Goal: Task Accomplishment & Management: Manage account settings

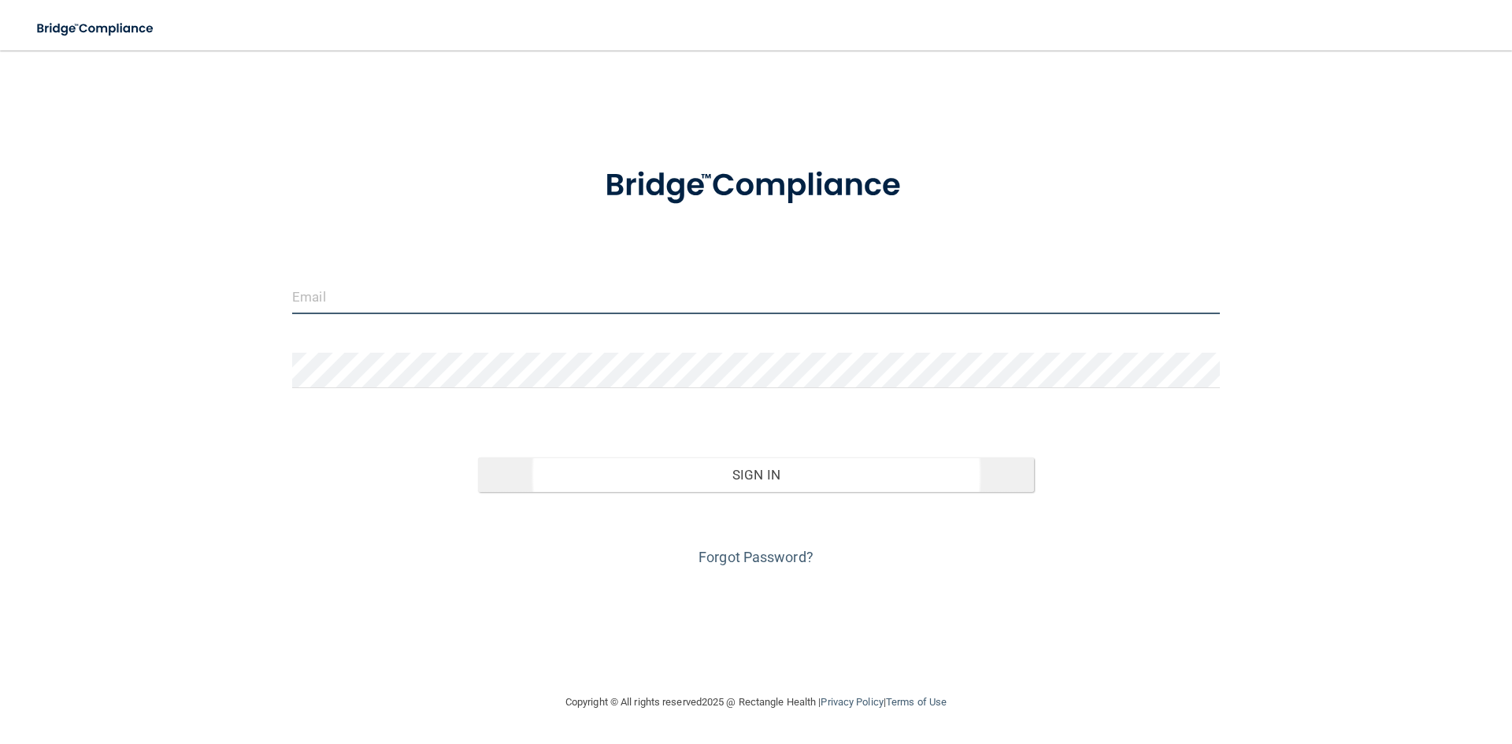
type input "[EMAIL_ADDRESS][DOMAIN_NAME]"
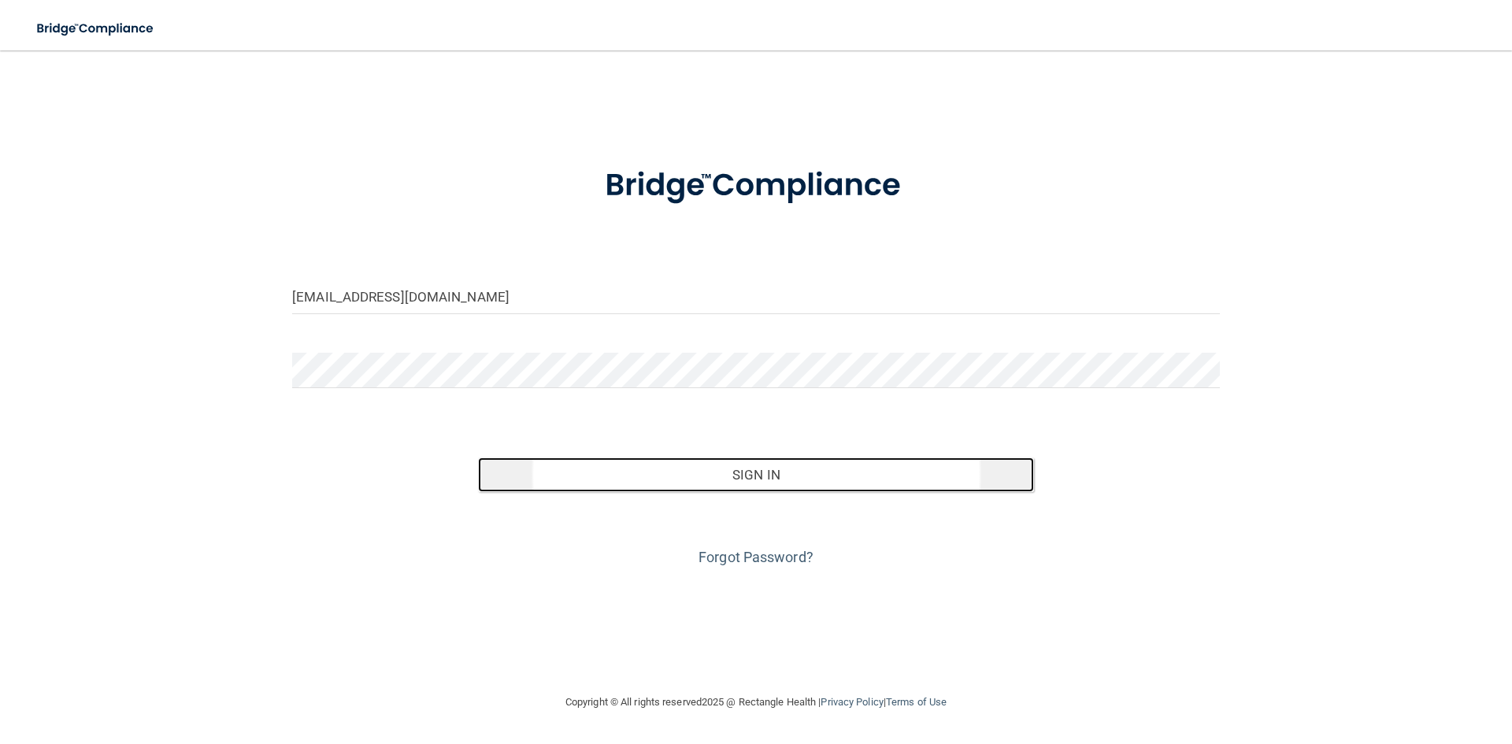
click at [721, 476] on button "Sign In" at bounding box center [756, 475] width 557 height 35
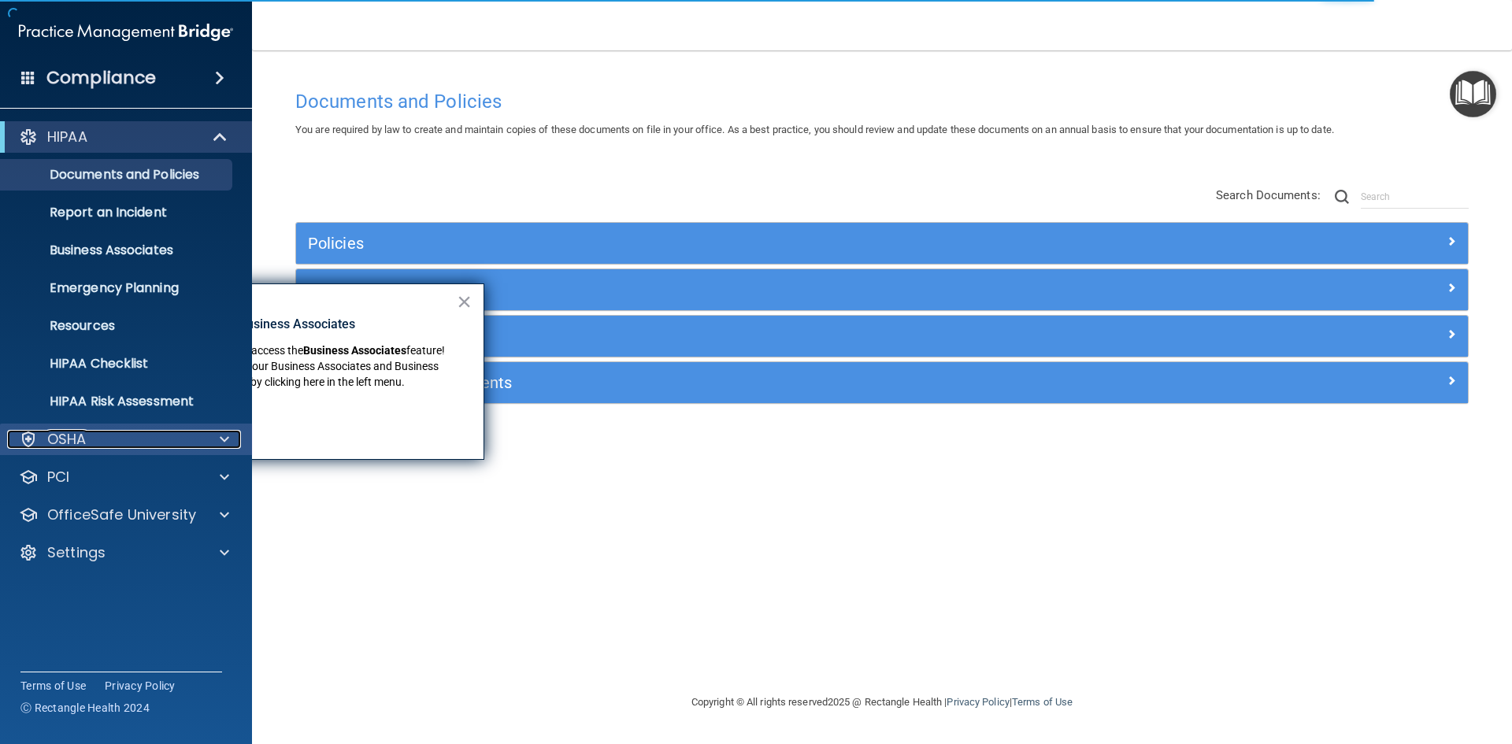
click at [124, 436] on div "OSHA" at bounding box center [104, 439] width 195 height 19
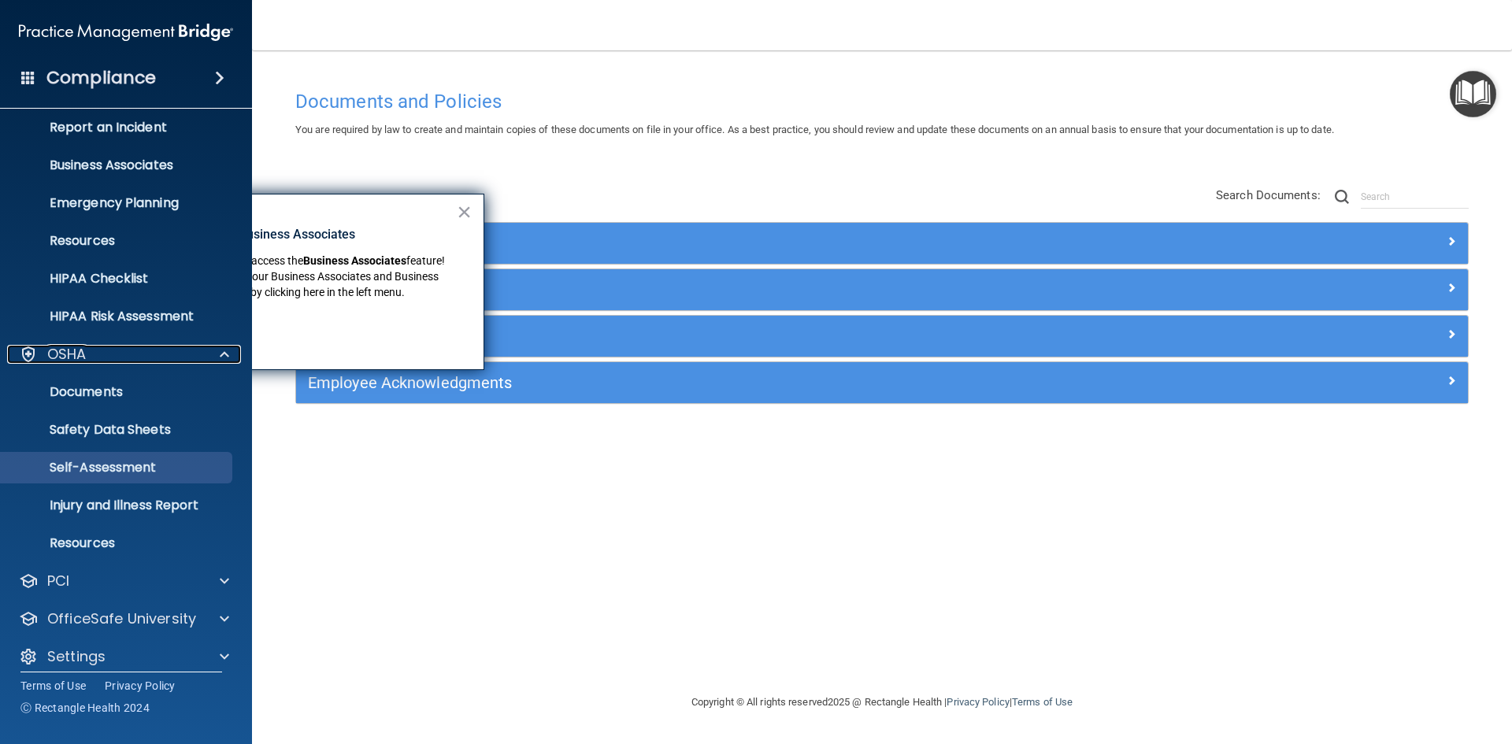
scroll to position [98, 0]
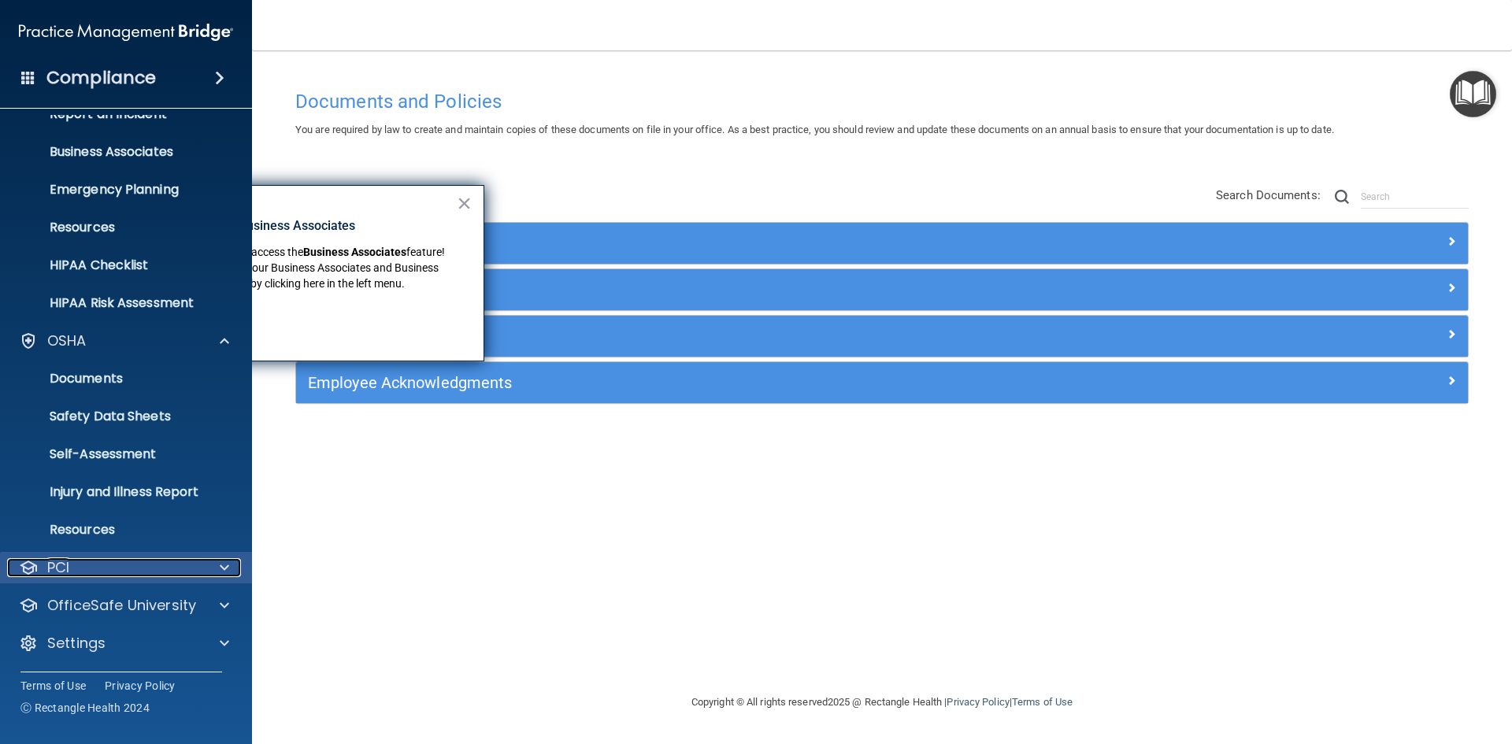
click at [166, 566] on div "PCI" at bounding box center [104, 567] width 195 height 19
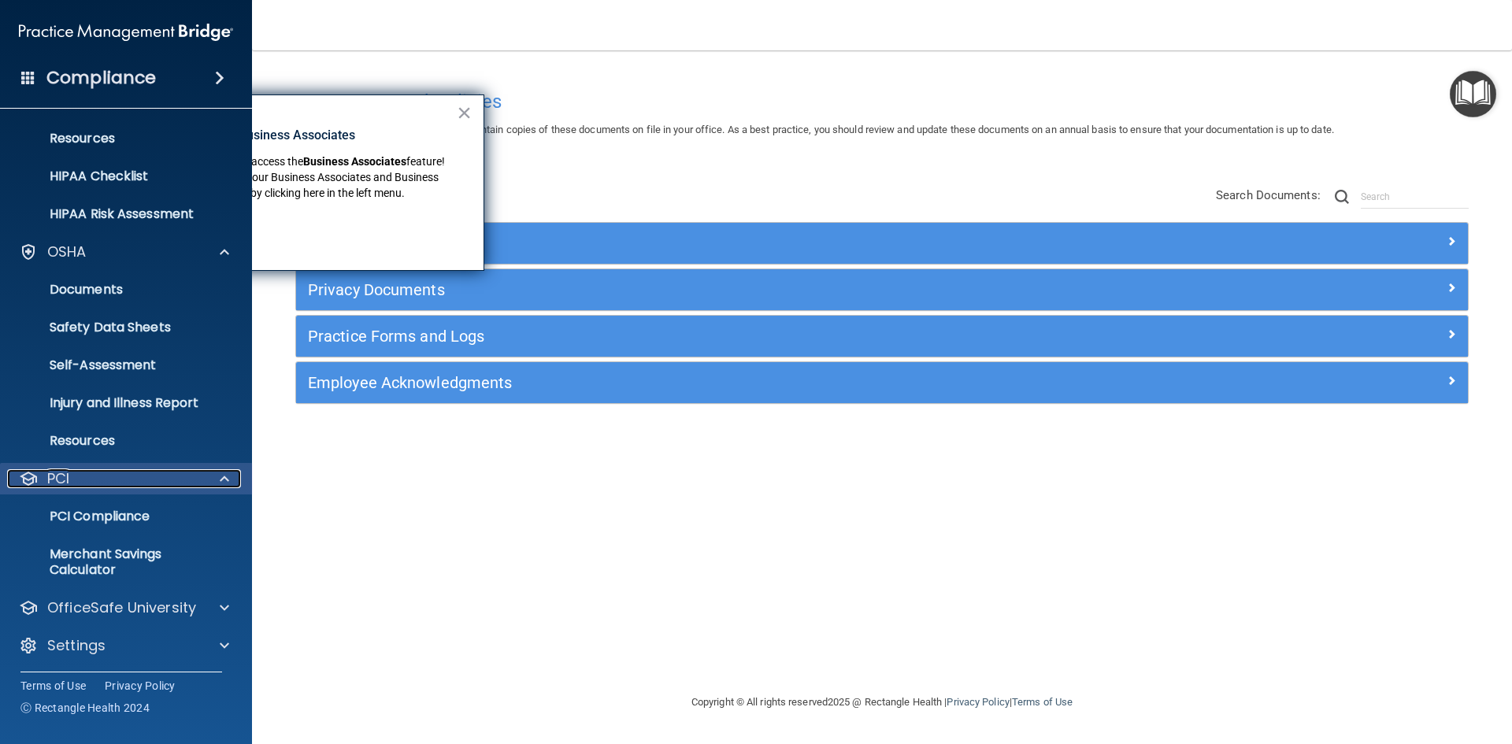
scroll to position [190, 0]
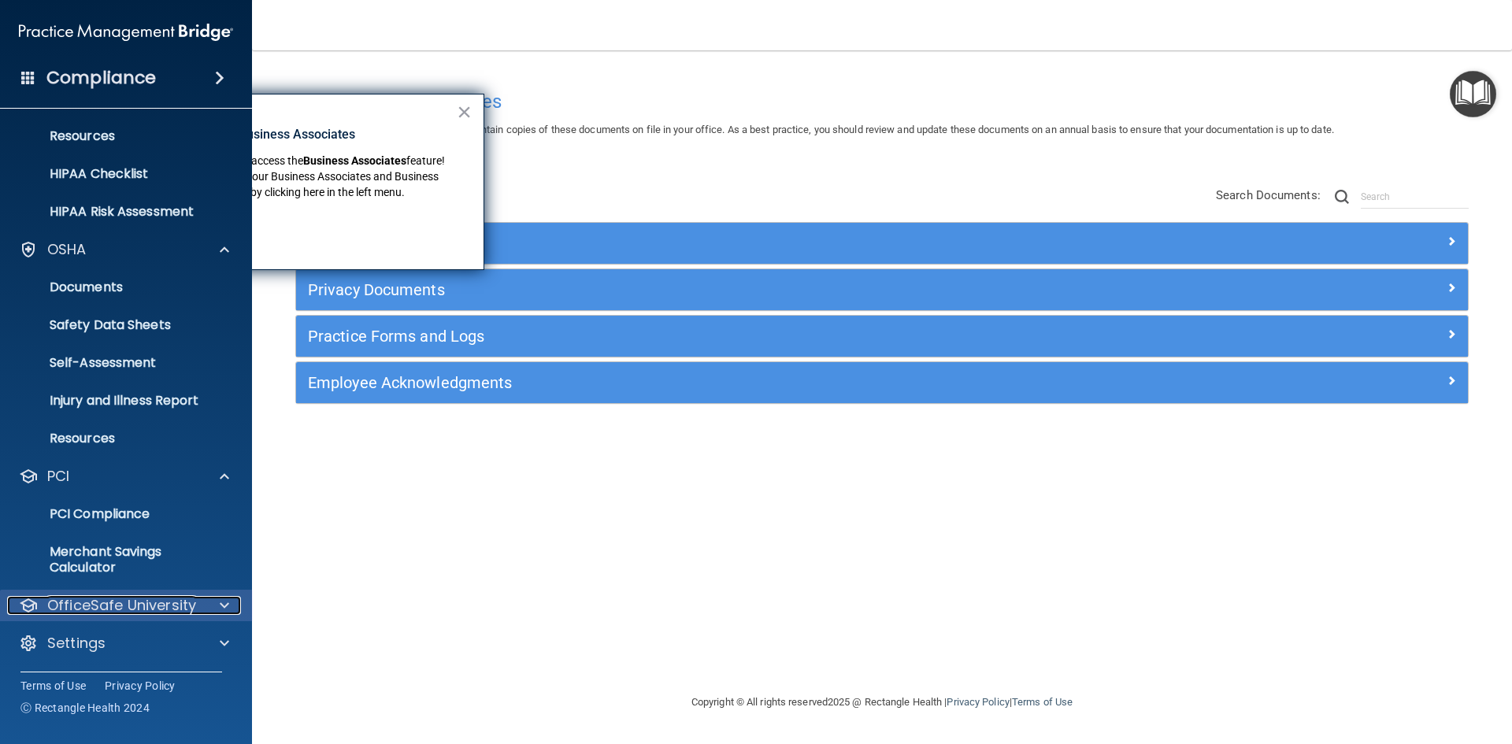
click at [211, 596] on div at bounding box center [221, 605] width 39 height 19
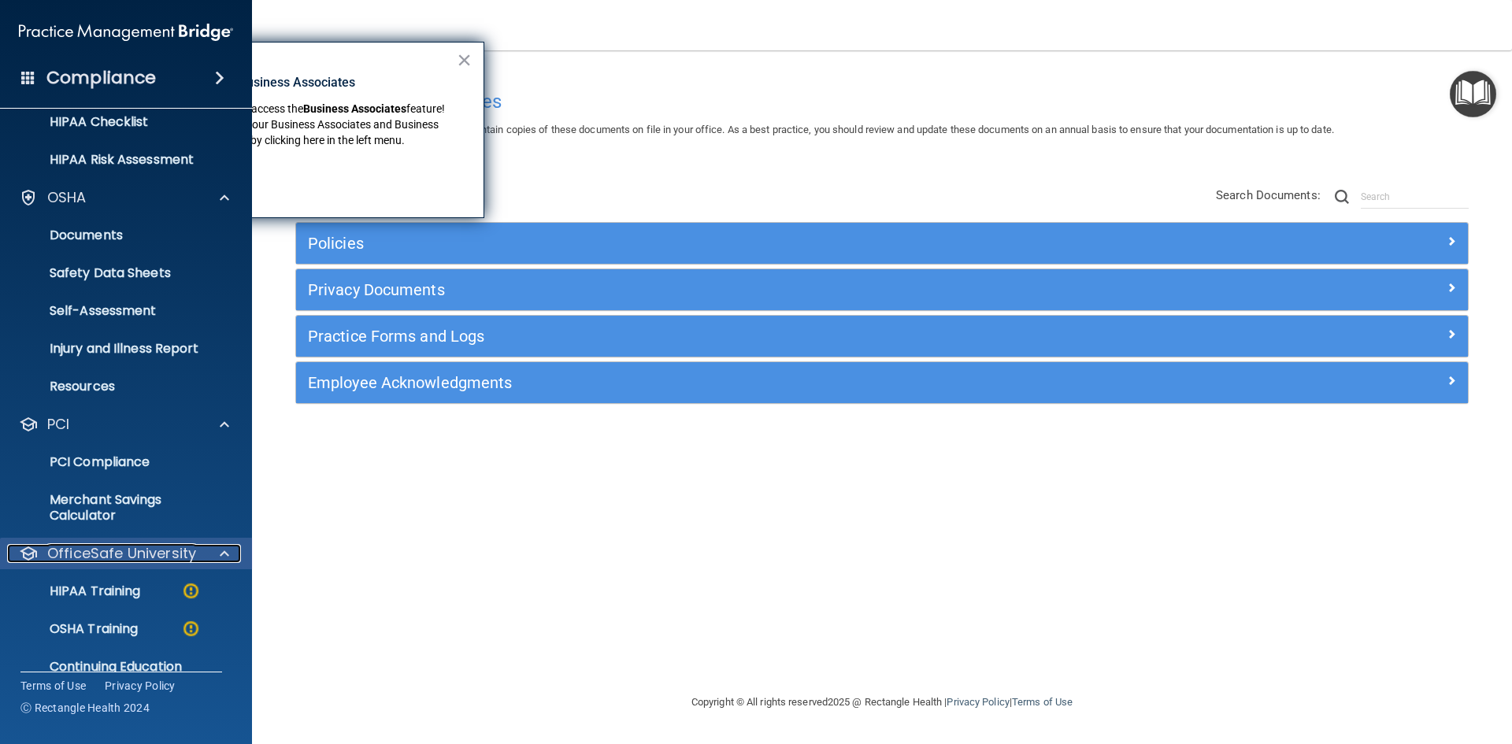
scroll to position [303, 0]
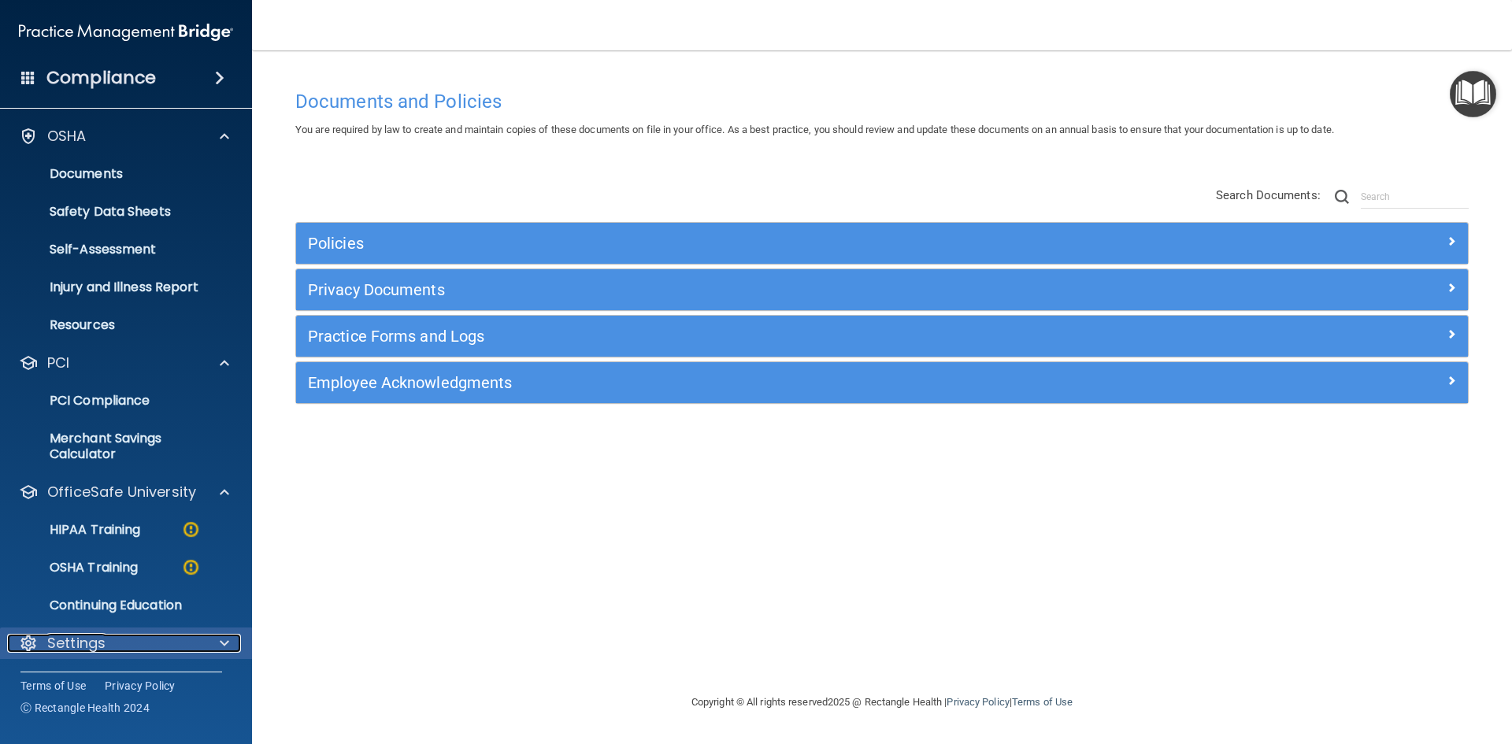
click at [215, 646] on div at bounding box center [221, 643] width 39 height 19
click at [223, 640] on span at bounding box center [224, 643] width 9 height 19
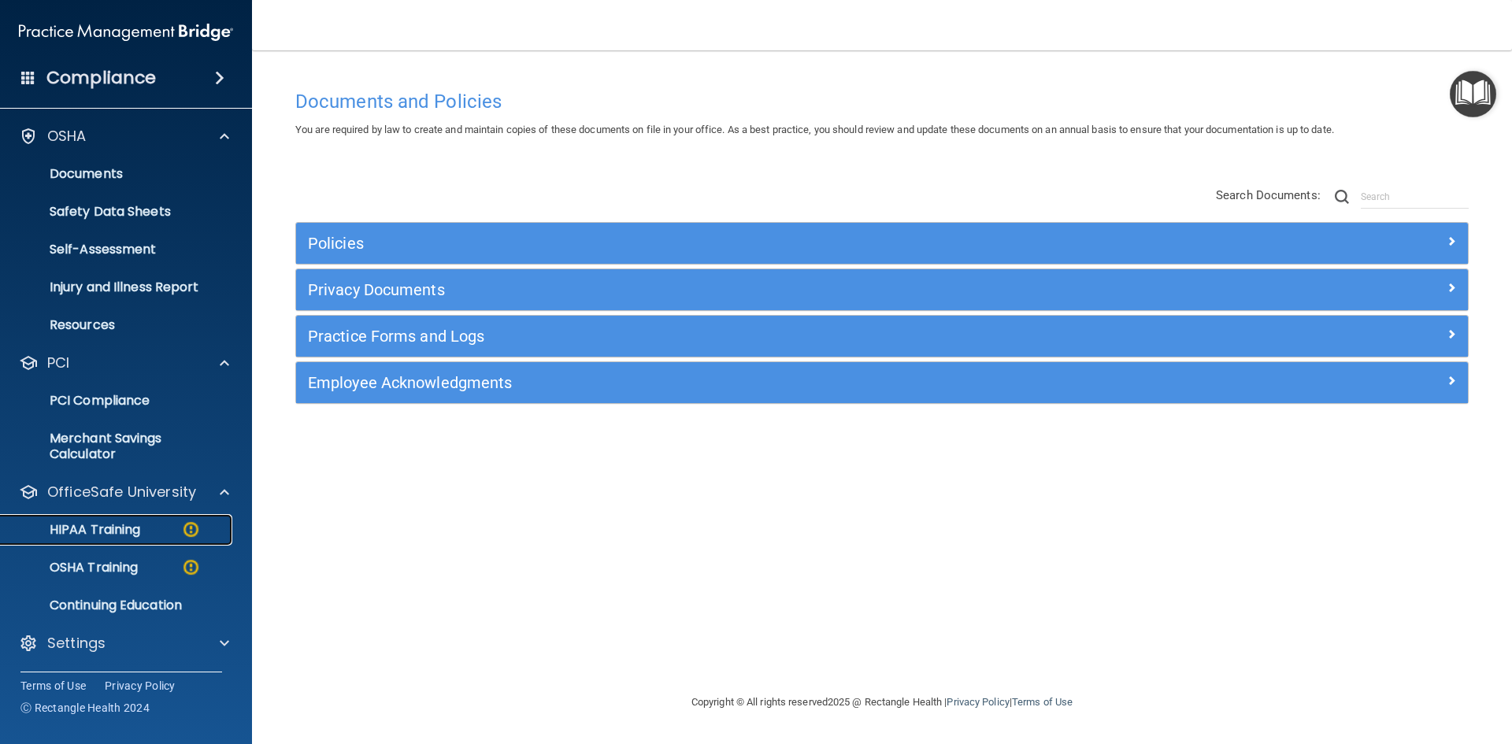
click at [102, 524] on p "HIPAA Training" at bounding box center [75, 530] width 130 height 16
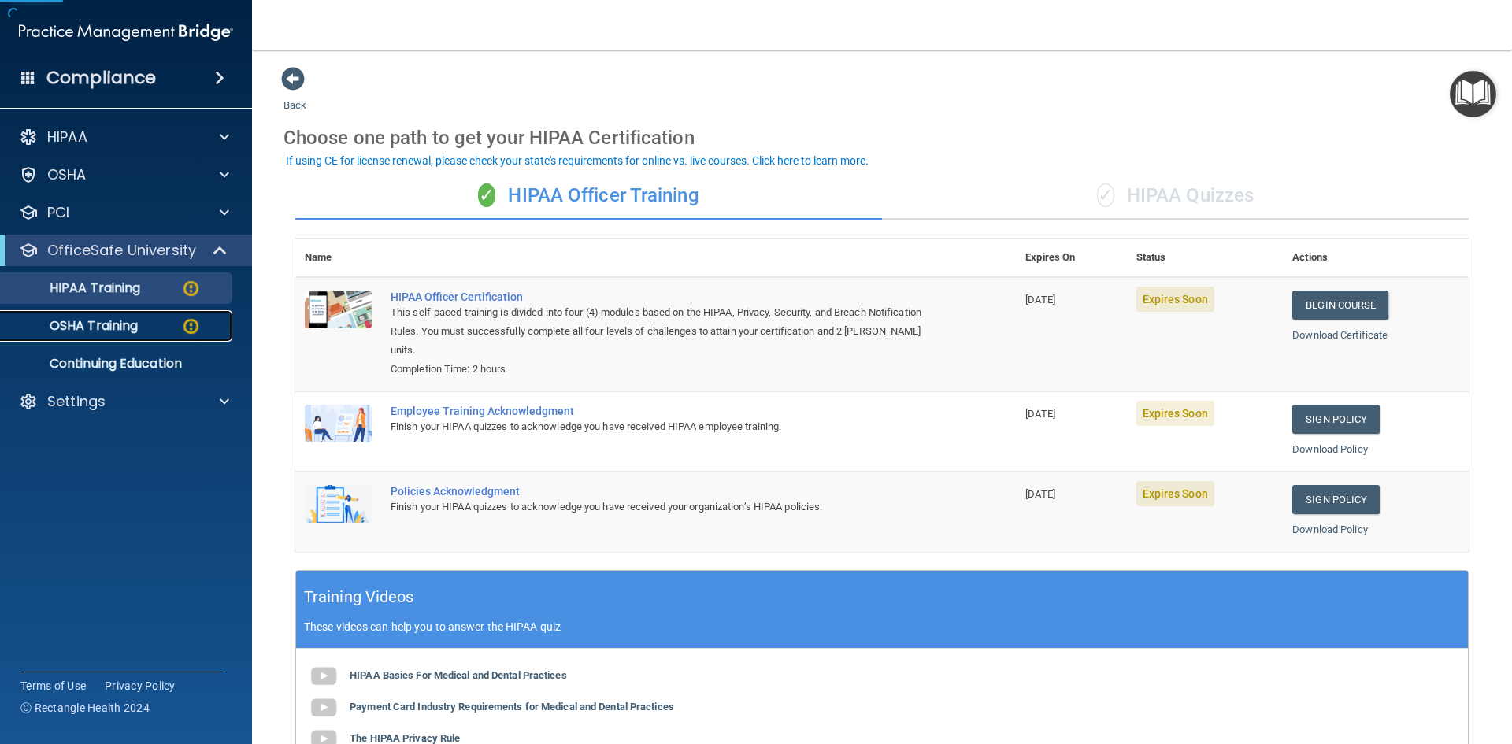
click at [87, 336] on link "OSHA Training" at bounding box center [108, 326] width 248 height 32
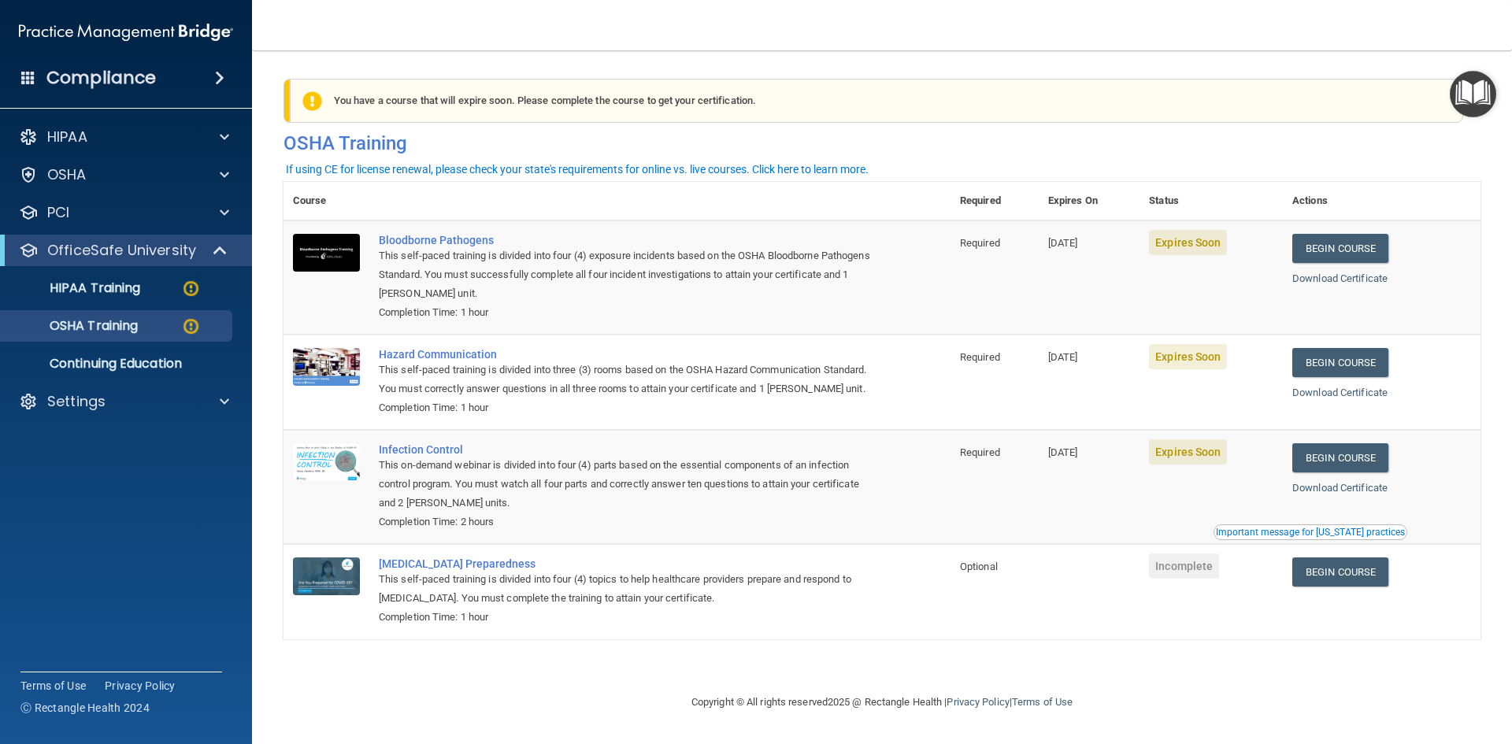
click at [218, 69] on span at bounding box center [219, 78] width 9 height 19
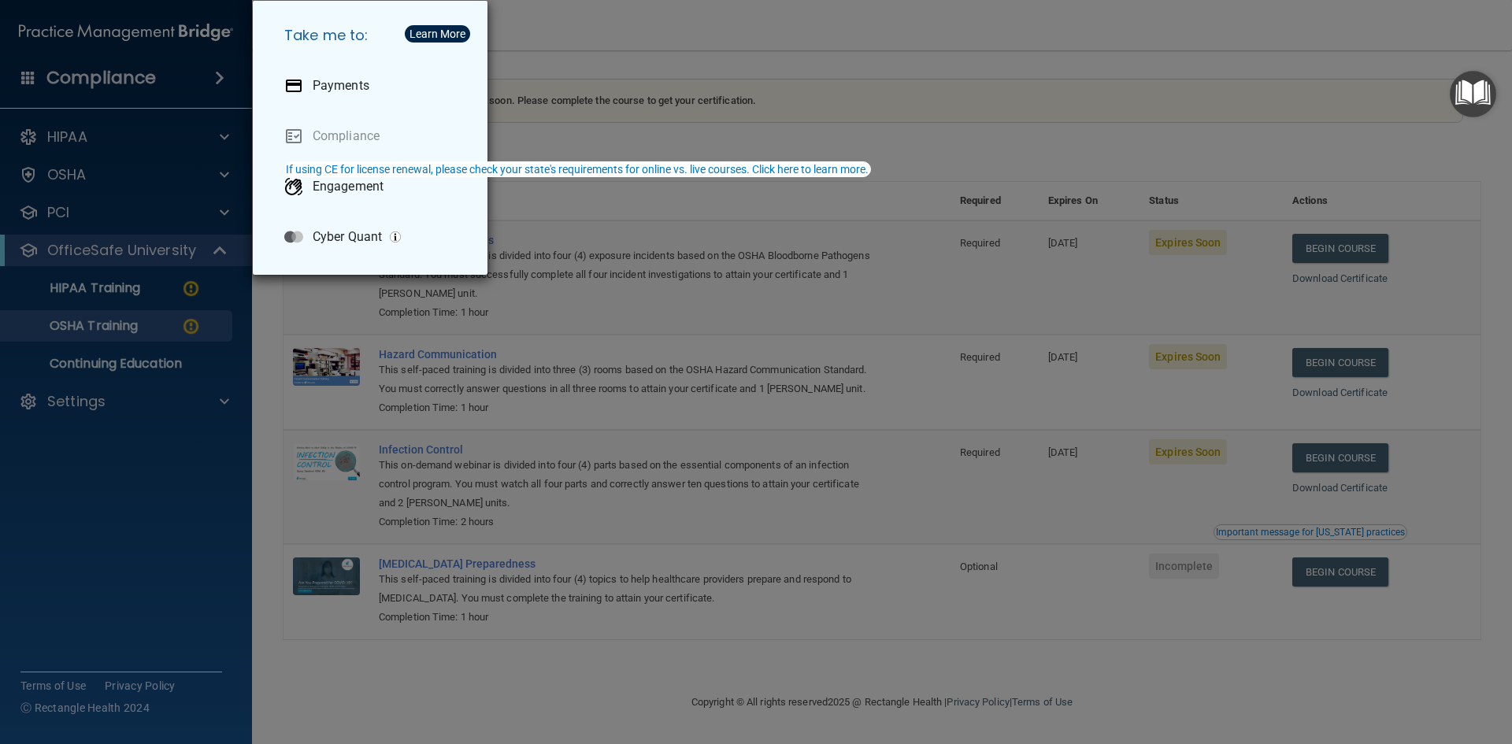
click at [217, 402] on div "Take me to: Payments Compliance Engagement Cyber Quant" at bounding box center [756, 372] width 1512 height 744
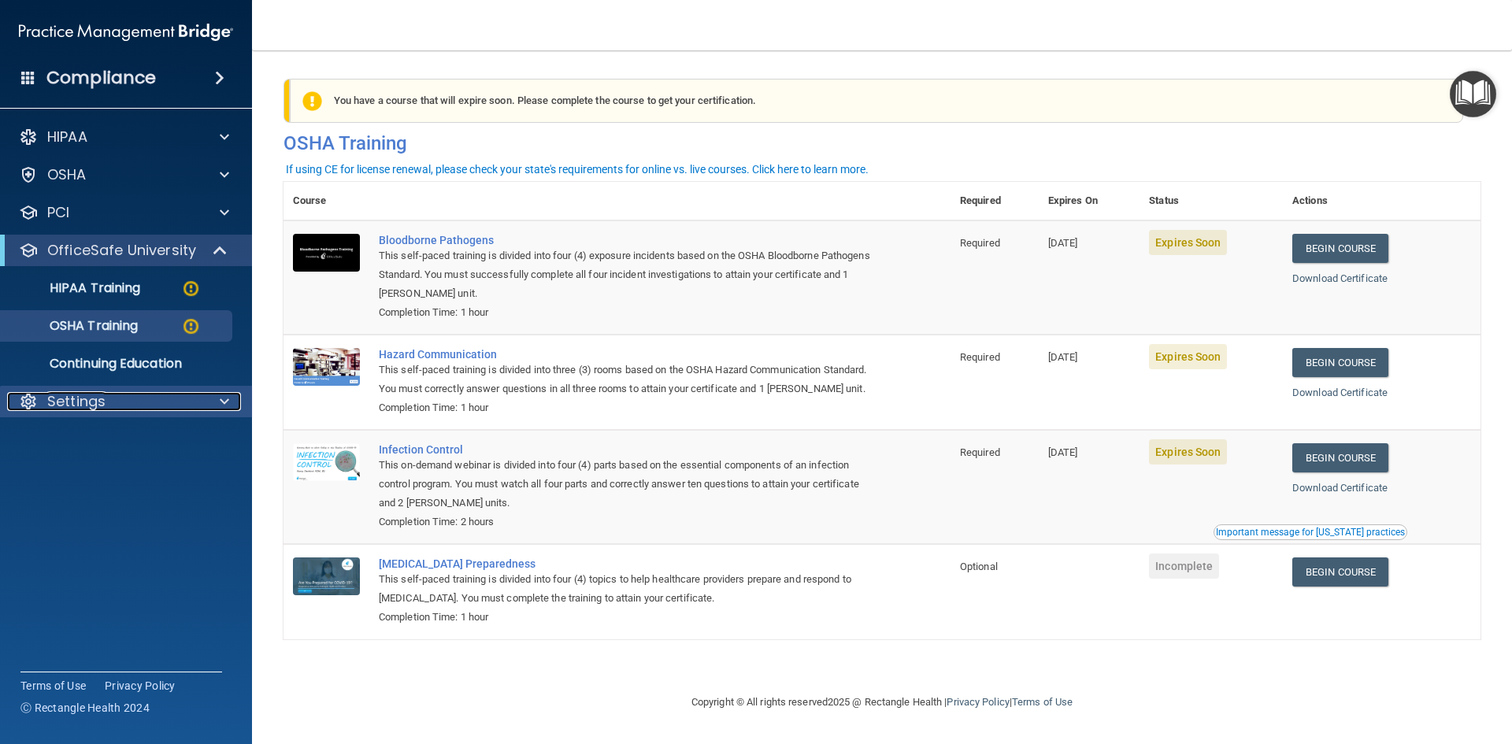
click at [219, 402] on div at bounding box center [221, 401] width 39 height 19
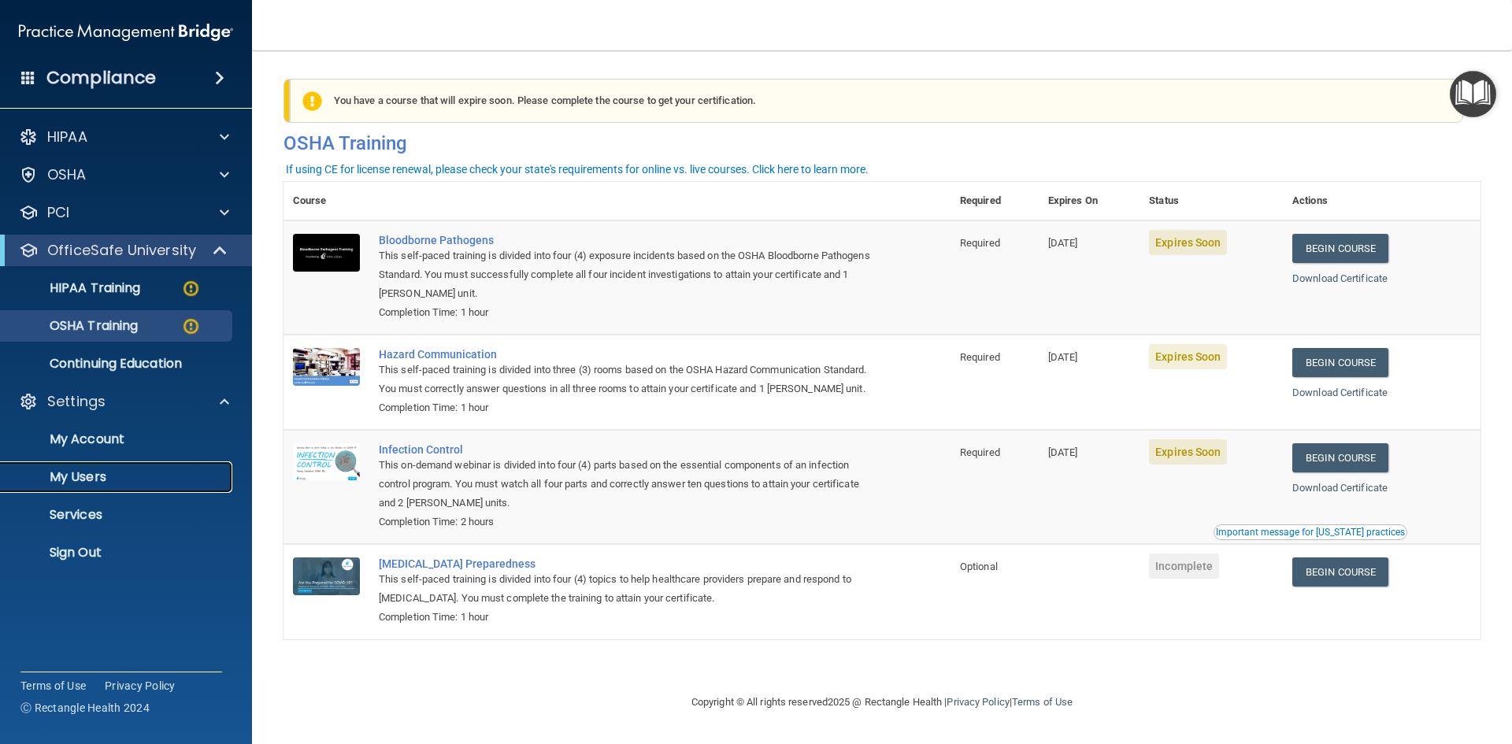
click at [86, 478] on p "My Users" at bounding box center [117, 477] width 215 height 16
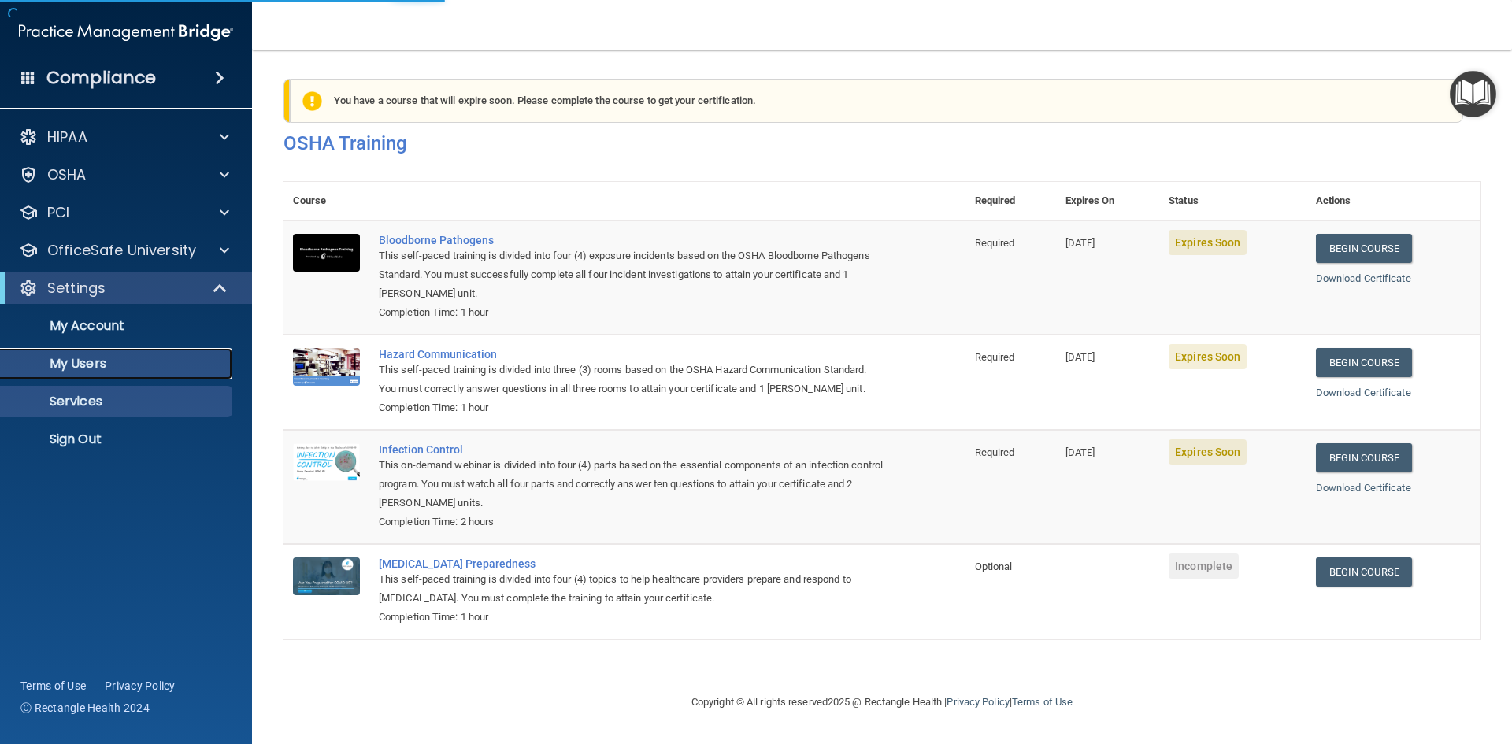
select select "20"
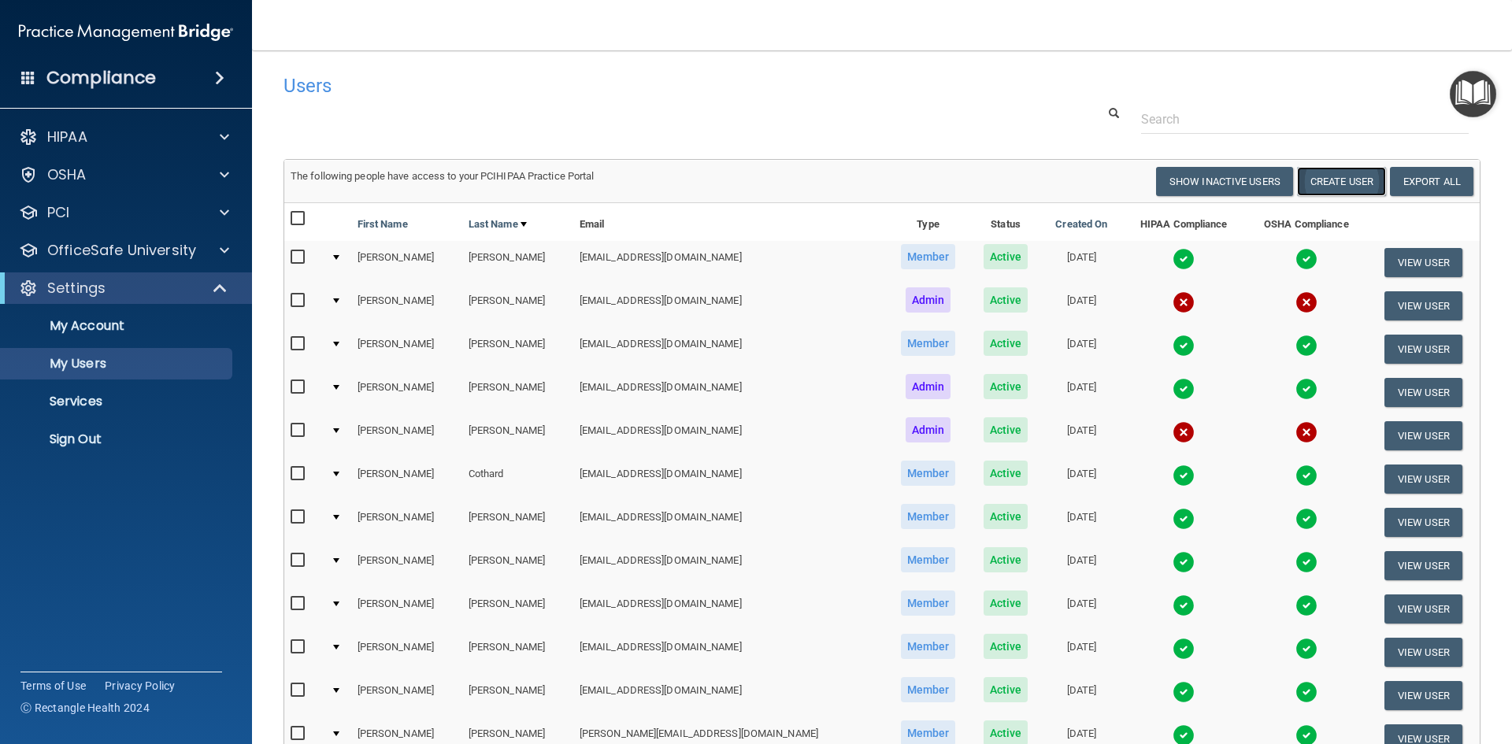
click at [1327, 184] on button "Create User" at bounding box center [1341, 181] width 89 height 29
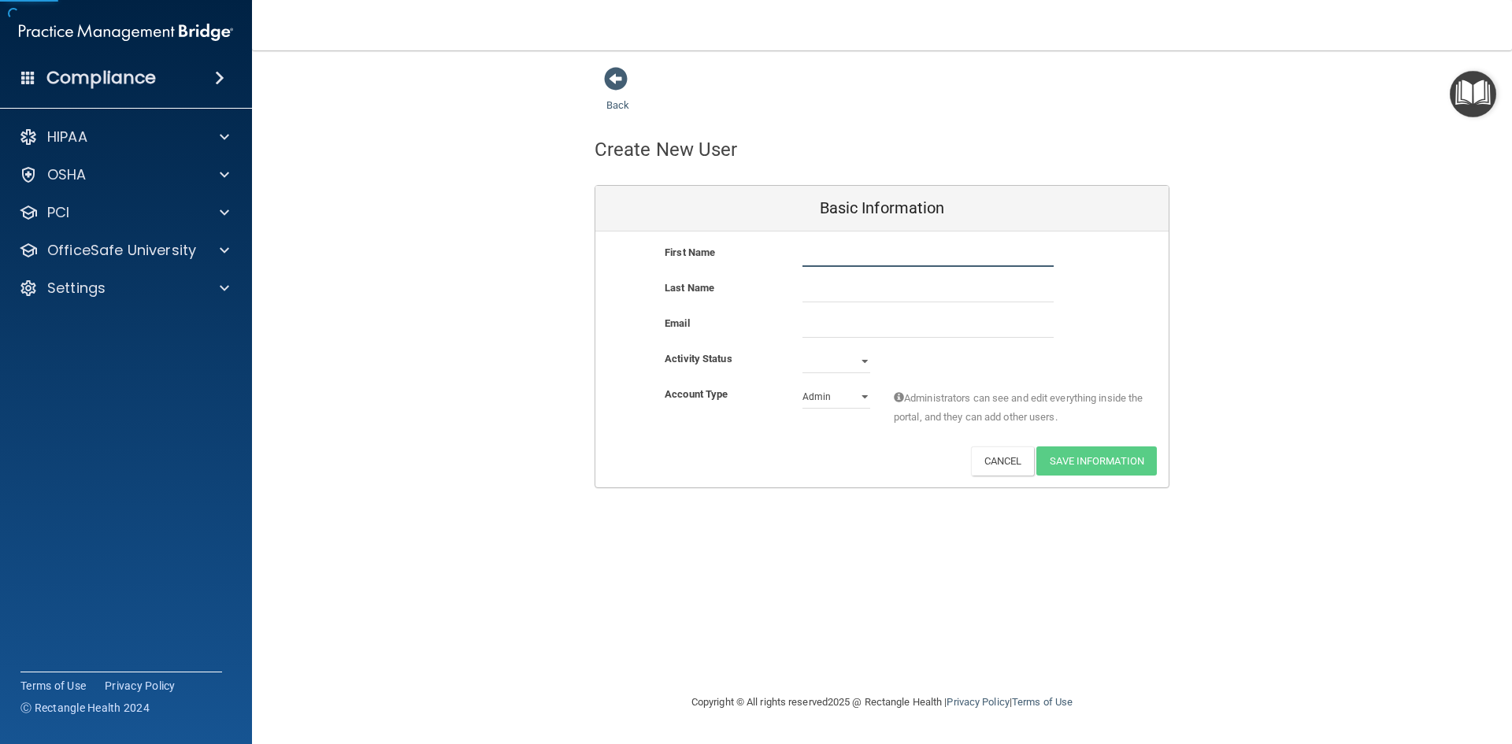
click at [823, 258] on input "text" at bounding box center [928, 255] width 251 height 24
type input "[PERSON_NAME]"
type input "Pavelka"
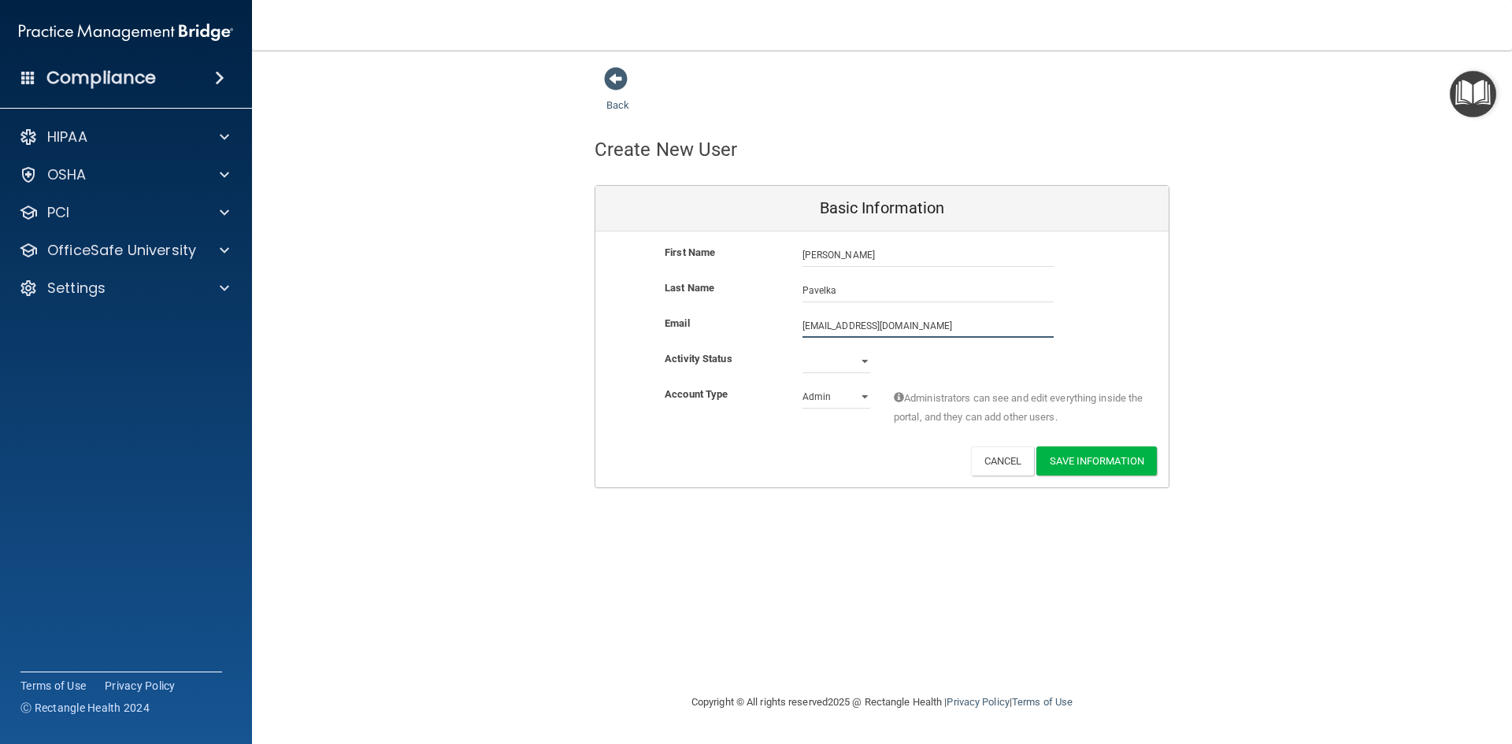
type input "[EMAIL_ADDRESS][DOMAIN_NAME]"
click at [866, 366] on select "Active Inactive" at bounding box center [837, 365] width 68 height 24
select select "active"
click at [803, 350] on select "Active Inactive" at bounding box center [837, 362] width 68 height 24
click at [859, 398] on select "Admin Member" at bounding box center [837, 397] width 68 height 24
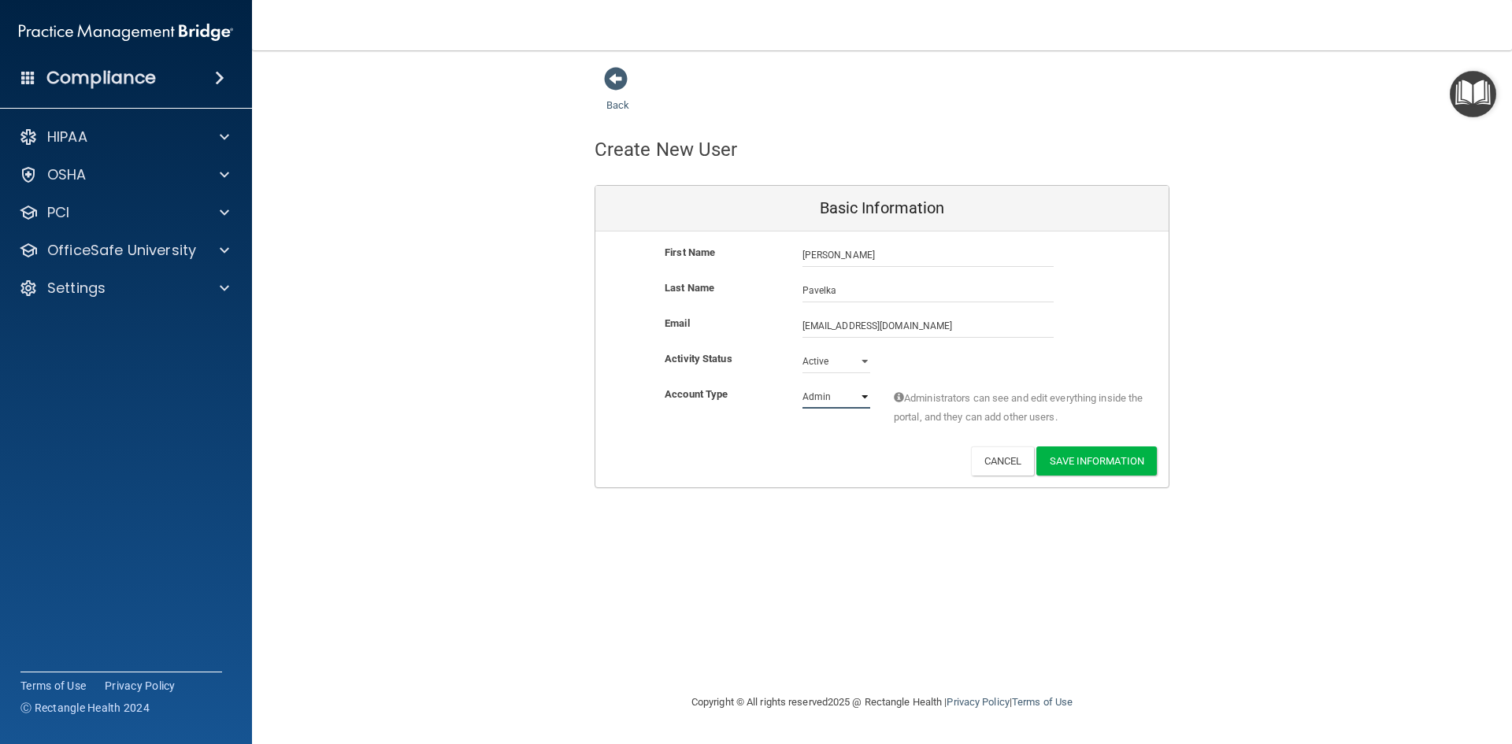
select select "practice_member"
click at [803, 385] on select "Admin Member" at bounding box center [837, 397] width 68 height 24
click at [1078, 464] on button "Save Information" at bounding box center [1097, 461] width 121 height 29
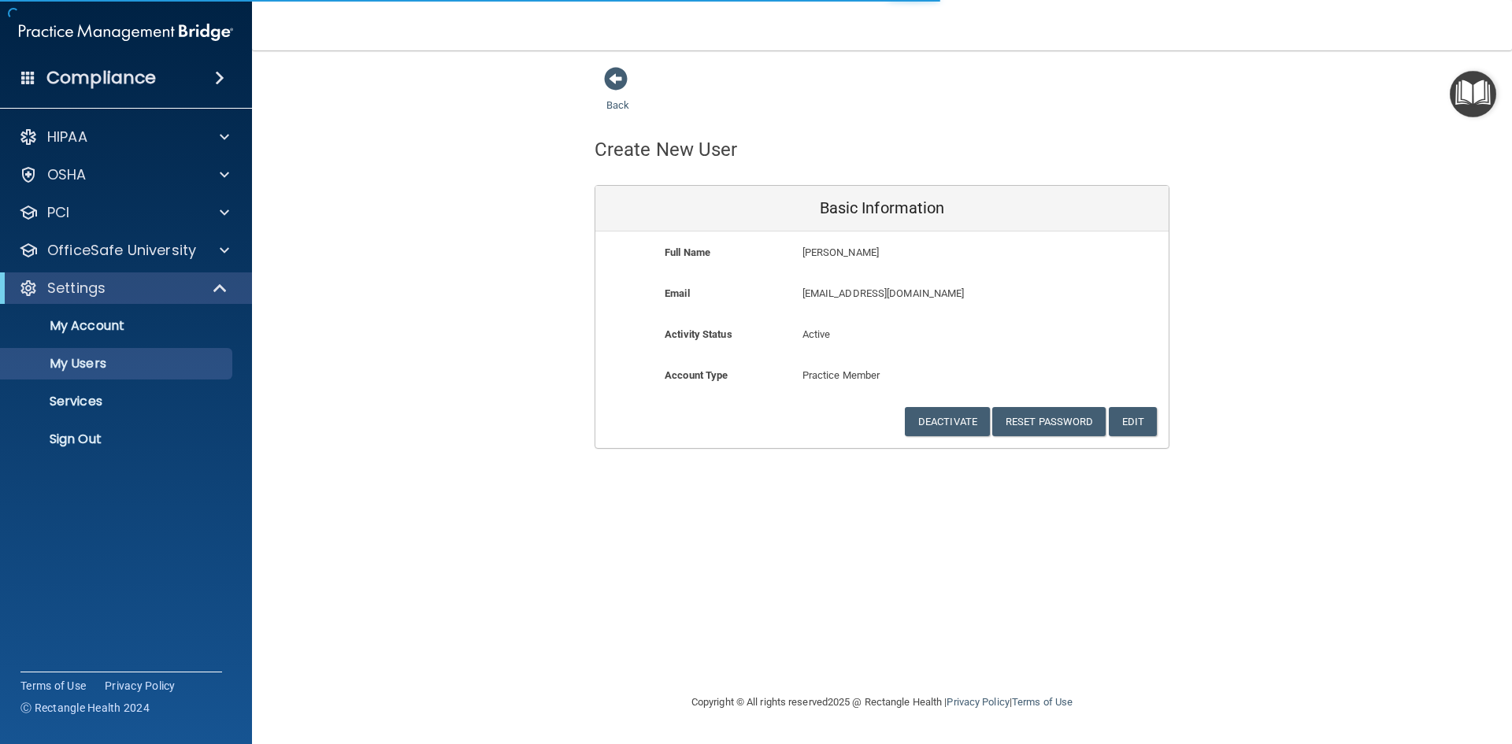
select select "20"
